Goal: Transaction & Acquisition: Subscribe to service/newsletter

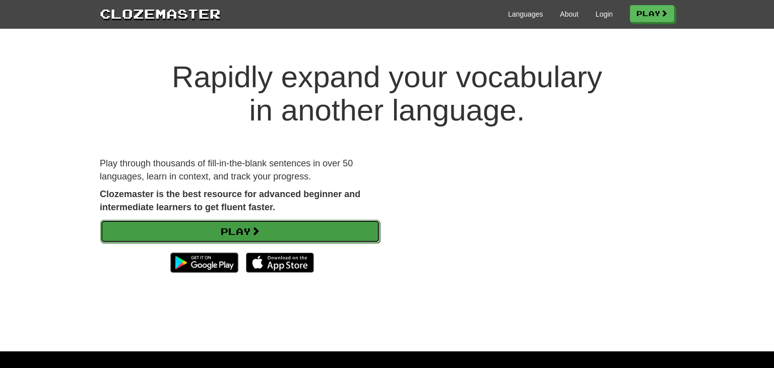
click at [327, 236] on link "Play" at bounding box center [240, 231] width 280 height 23
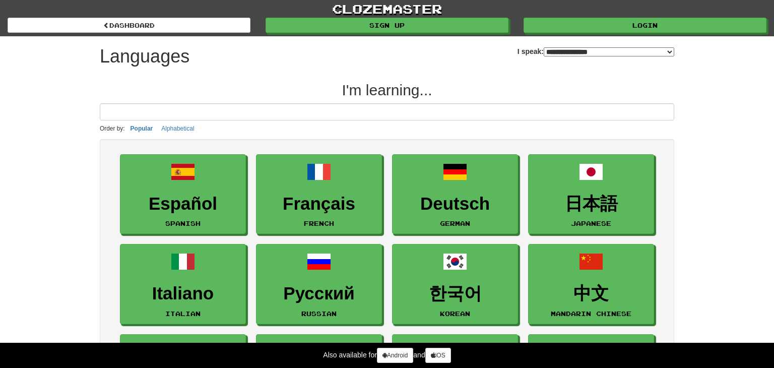
select select "*******"
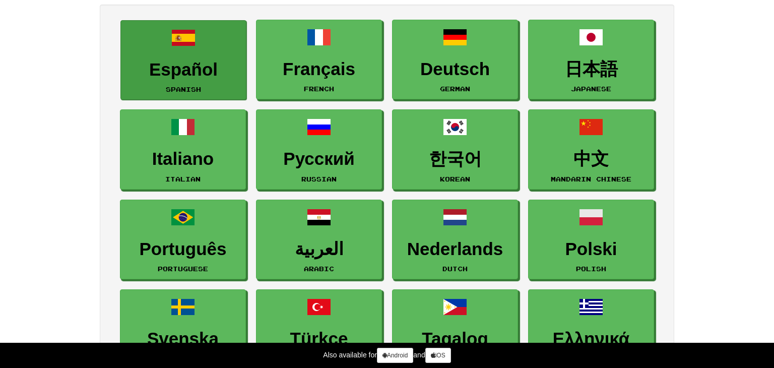
scroll to position [110, 0]
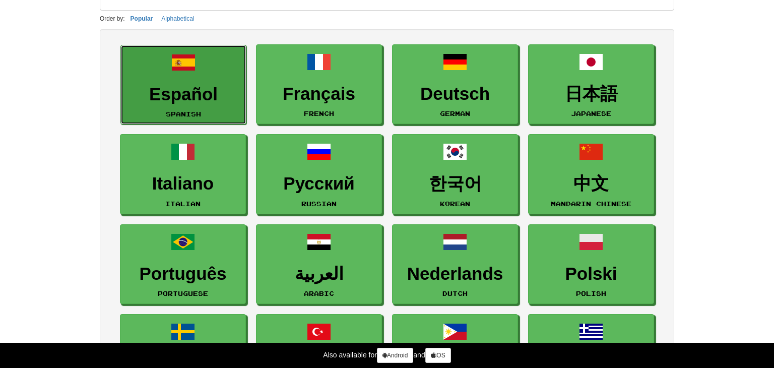
click at [153, 115] on link "Español Spanish" at bounding box center [183, 85] width 126 height 80
